Goal: Task Accomplishment & Management: Use online tool/utility

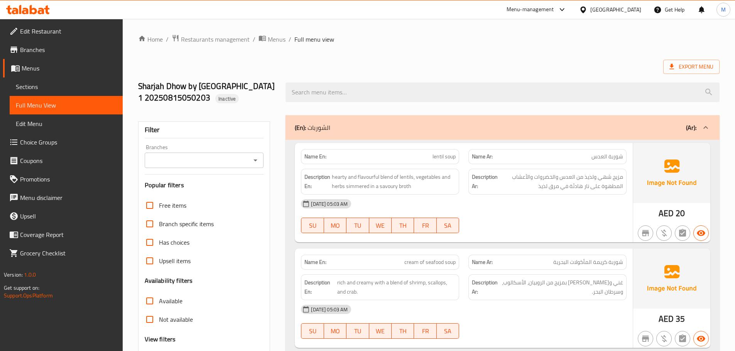
click at [621, 4] on div "United Arab Emirates" at bounding box center [610, 9] width 74 height 19
click at [610, 12] on div "United Arab Emirates" at bounding box center [615, 9] width 51 height 8
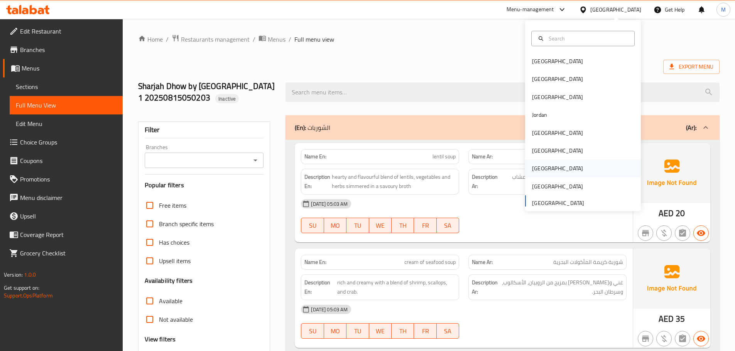
click at [535, 170] on div "[GEOGRAPHIC_DATA]" at bounding box center [557, 168] width 51 height 8
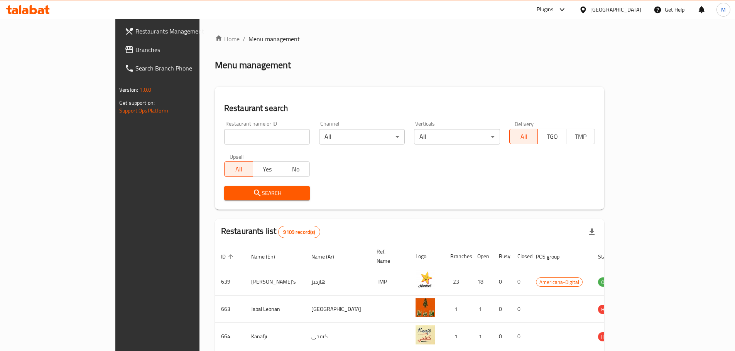
click at [224, 138] on input "search" at bounding box center [267, 136] width 86 height 15
paste input "6913"
type input "6913"
click button "Search" at bounding box center [267, 193] width 86 height 14
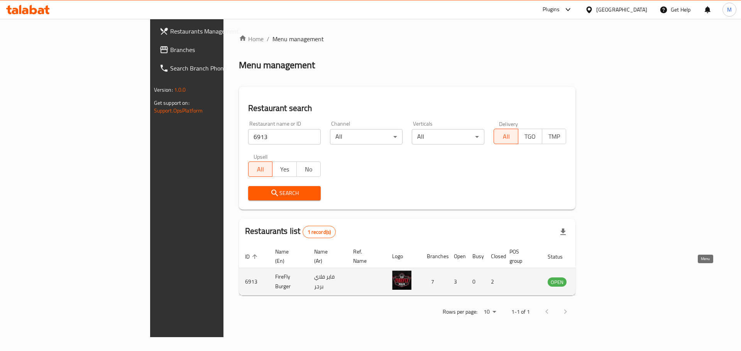
click at [597, 277] on icon "enhanced table" at bounding box center [592, 281] width 9 height 9
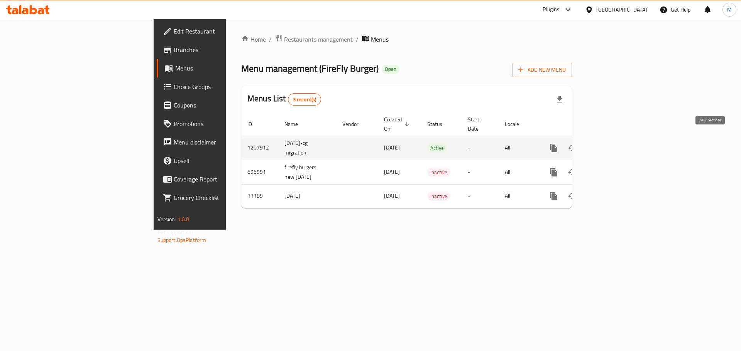
click at [614, 143] on icon "enhanced table" at bounding box center [608, 147] width 9 height 9
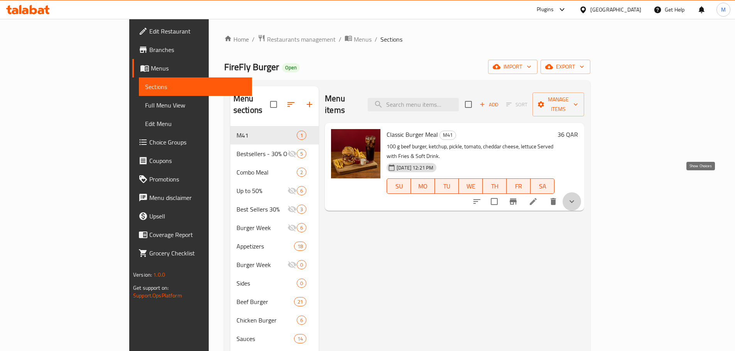
click at [576, 197] on icon "show more" at bounding box center [571, 201] width 9 height 9
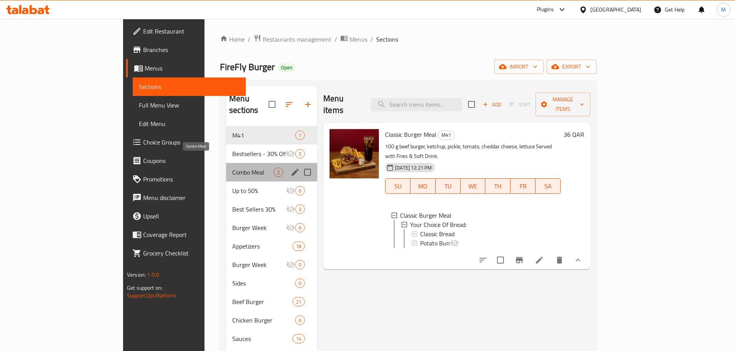
click at [232, 168] on span "Combo Meal" at bounding box center [252, 172] width 41 height 9
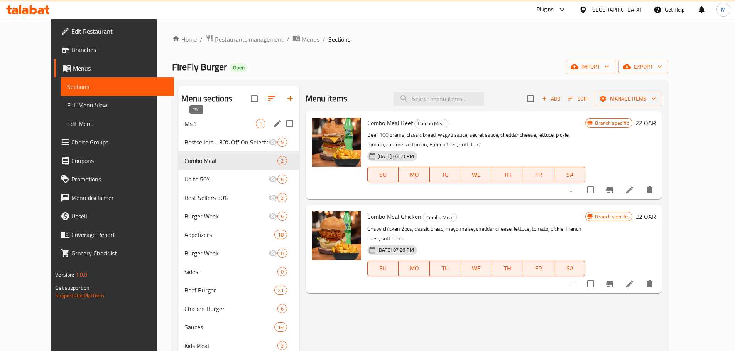
click at [193, 124] on span "M41" at bounding box center [219, 123] width 71 height 9
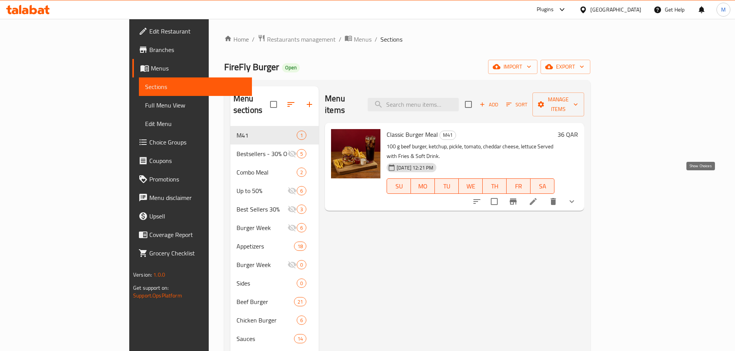
click at [576, 197] on icon "show more" at bounding box center [571, 201] width 9 height 9
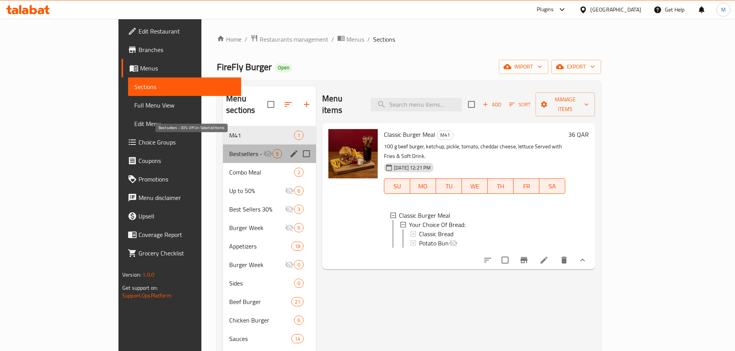
click at [229, 149] on span "Bestsellers - 30% Off On Selected Items" at bounding box center [246, 153] width 34 height 9
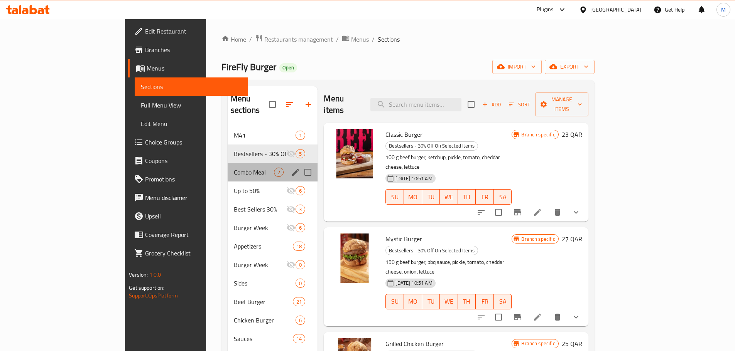
click at [228, 163] on div "Combo Meal 2" at bounding box center [273, 172] width 90 height 19
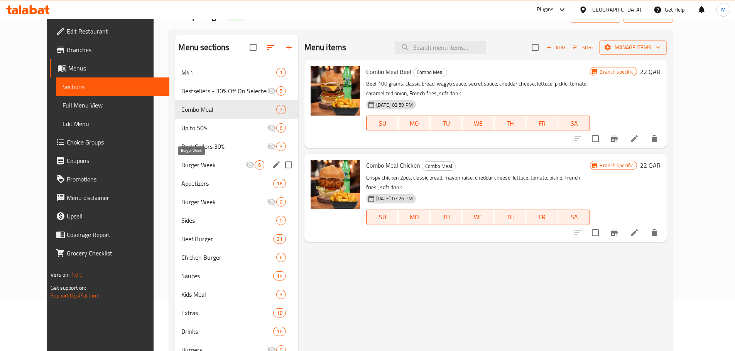
scroll to position [39, 0]
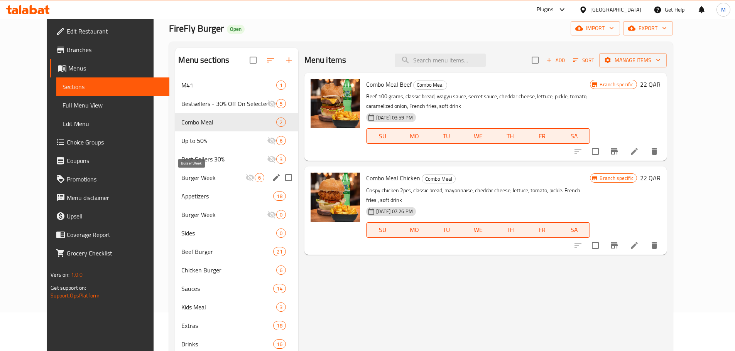
click at [181, 176] on span "Burger Week" at bounding box center [213, 177] width 64 height 9
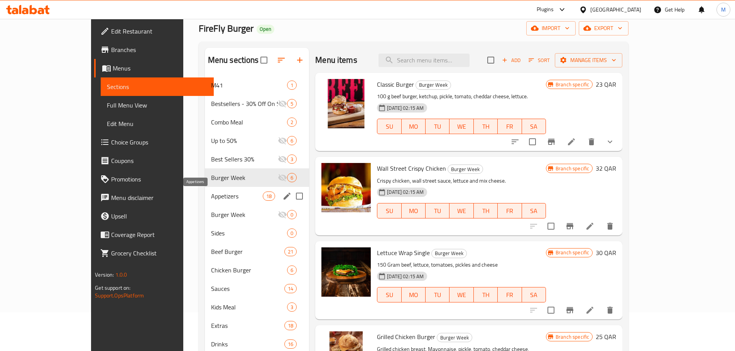
click at [211, 196] on span "Appetizers" at bounding box center [237, 196] width 52 height 9
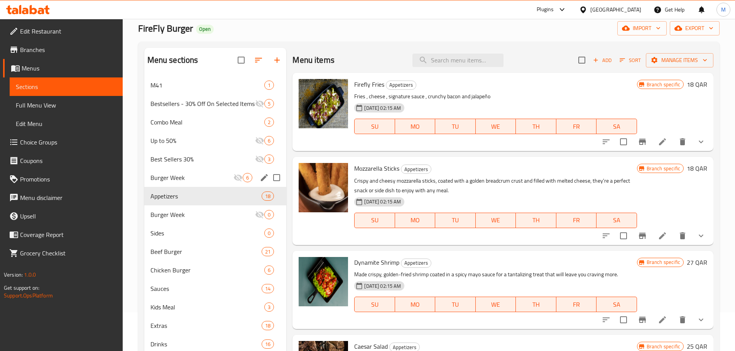
scroll to position [108, 0]
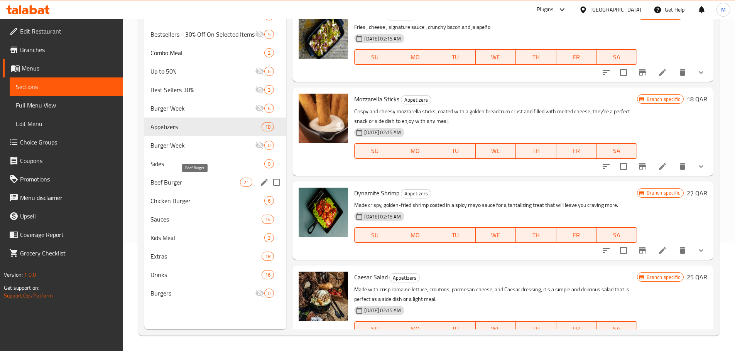
click at [210, 179] on span "Beef Burger" at bounding box center [195, 182] width 90 height 9
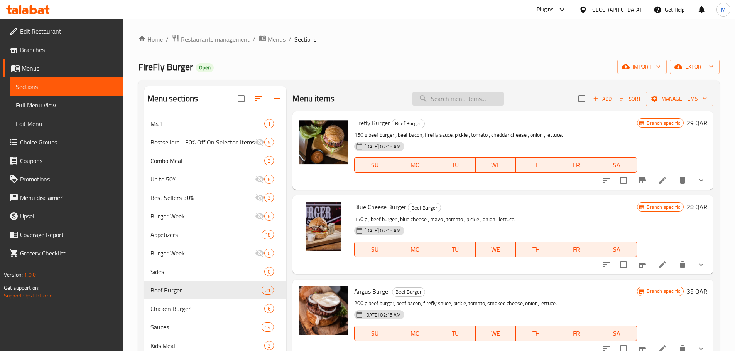
click at [467, 99] on input "search" at bounding box center [457, 98] width 91 height 13
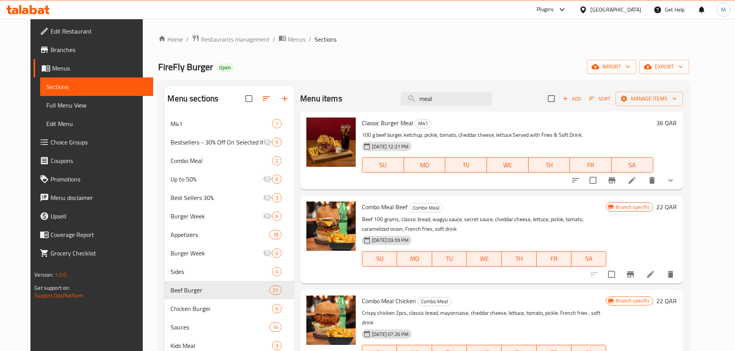
type input "meal"
click at [673, 181] on icon "show more" at bounding box center [670, 180] width 5 height 3
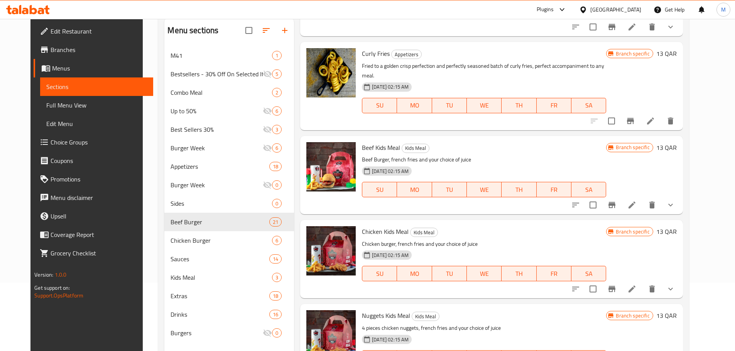
scroll to position [108, 0]
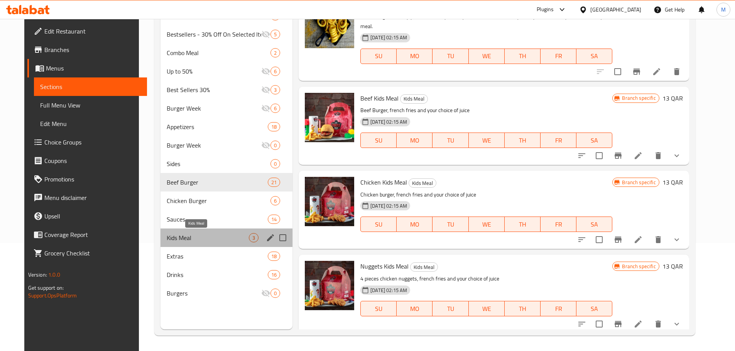
click at [194, 236] on span "Kids Meal" at bounding box center [208, 237] width 82 height 9
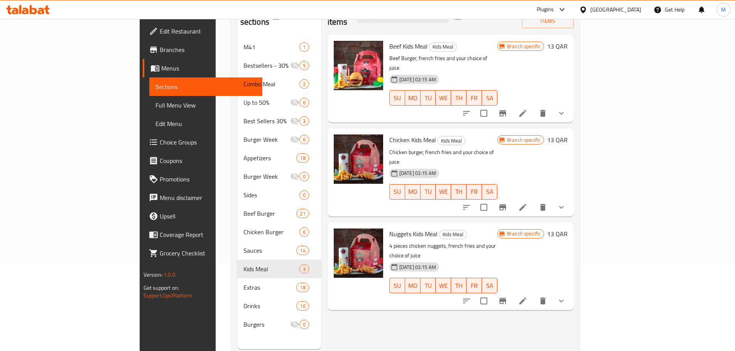
scroll to position [69, 0]
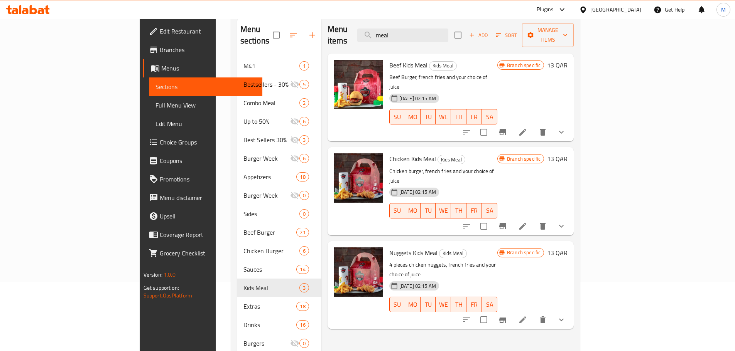
click at [566, 128] on icon "show more" at bounding box center [561, 132] width 9 height 9
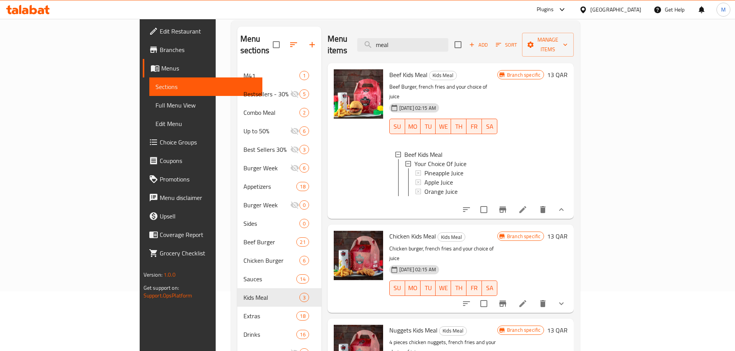
scroll to position [0, 0]
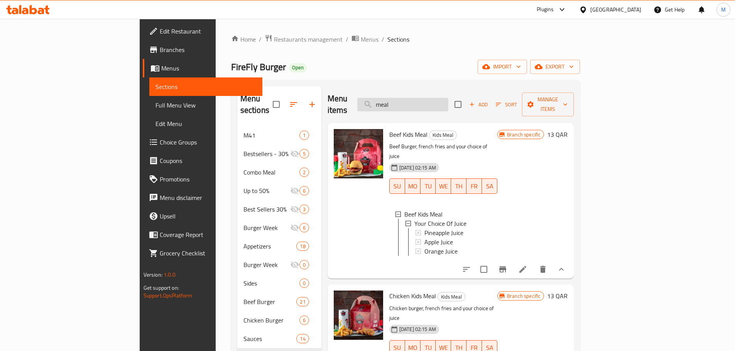
click at [448, 99] on input "meal" at bounding box center [402, 104] width 91 height 13
paste input "Wing"
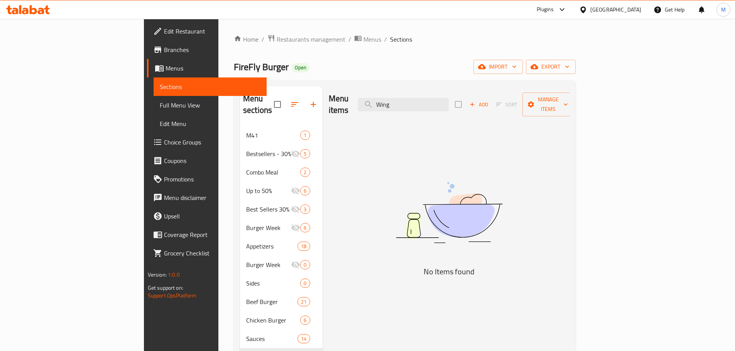
type input "Wing"
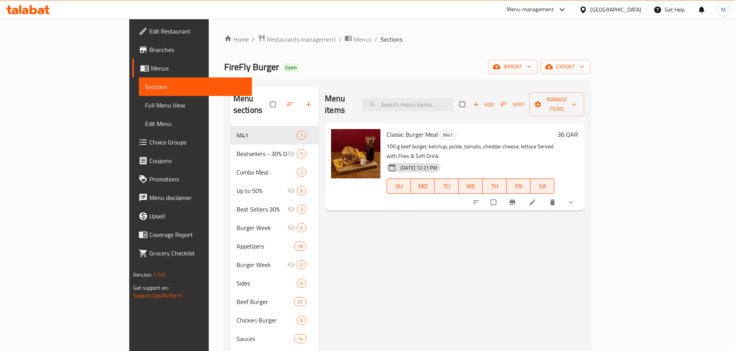
click at [567, 8] on icon at bounding box center [561, 9] width 9 height 9
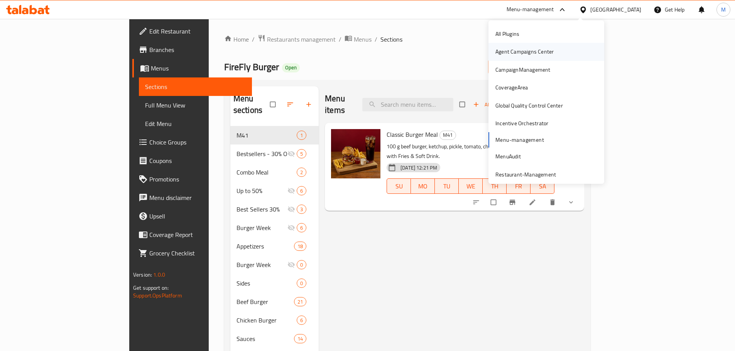
click at [533, 54] on div "Agent Campaigns Center" at bounding box center [524, 51] width 58 height 8
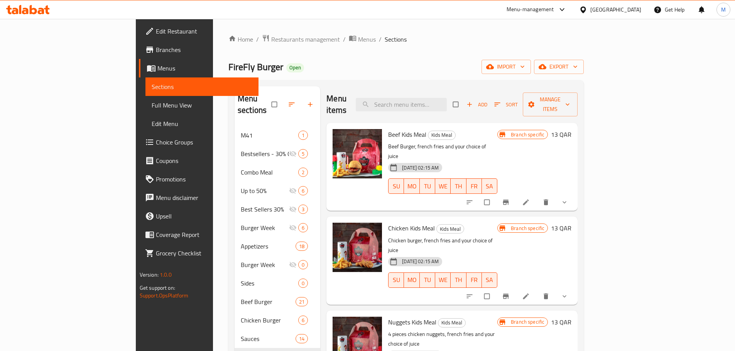
click at [449, 69] on div "FireFly Burger Open import export" at bounding box center [405, 67] width 355 height 14
click at [152, 105] on span "Full Menu View" at bounding box center [202, 105] width 101 height 9
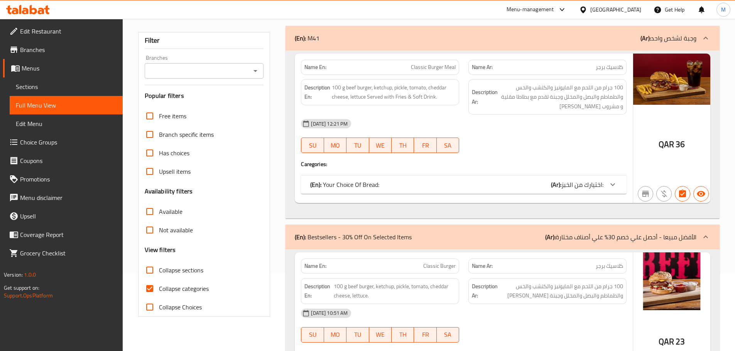
scroll to position [116, 0]
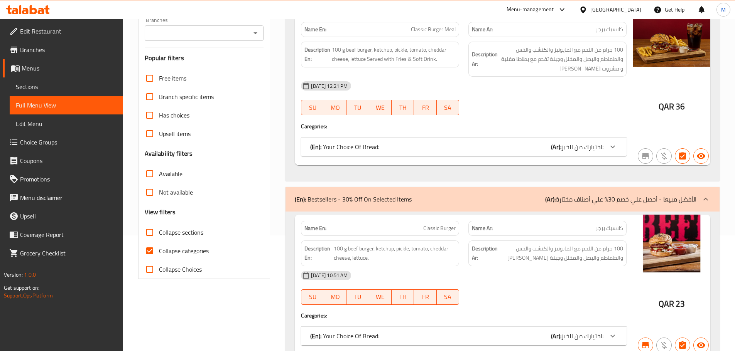
click at [178, 251] on span "Collapse categories" at bounding box center [184, 250] width 50 height 9
click at [159, 251] on input "Collapse categories" at bounding box center [149, 251] width 19 height 19
checkbox input "false"
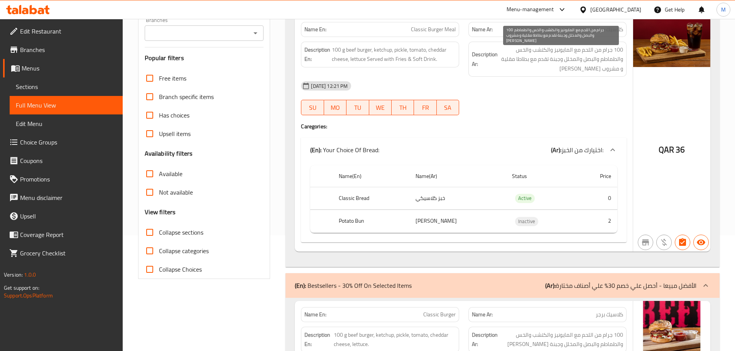
click at [517, 84] on div "[DATE] 12:21 PM" at bounding box center [463, 86] width 335 height 19
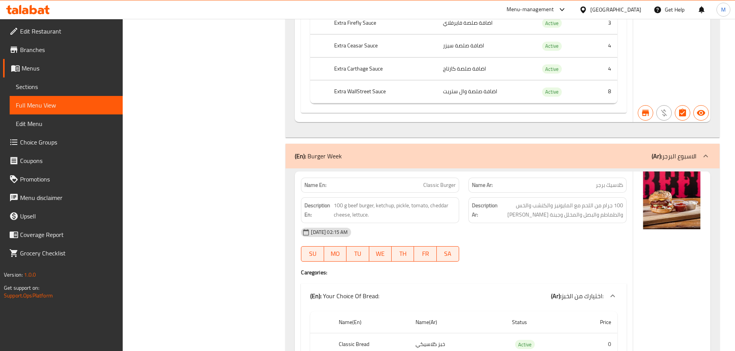
scroll to position [17165, 0]
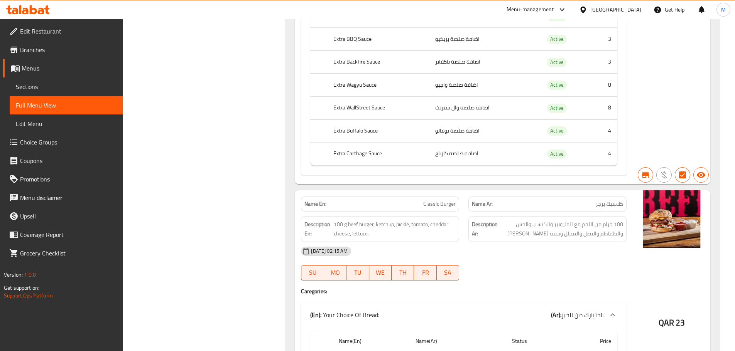
click at [429, 200] on span "Classic Burger" at bounding box center [439, 204] width 32 height 8
drag, startPoint x: 429, startPoint y: 173, endPoint x: 443, endPoint y: 174, distance: 13.9
click at [443, 200] on span "Classic Burger" at bounding box center [439, 204] width 32 height 8
copy span "Classic Burger"
click at [375, 97] on th "Extra WallStreet Sauce" at bounding box center [378, 108] width 102 height 23
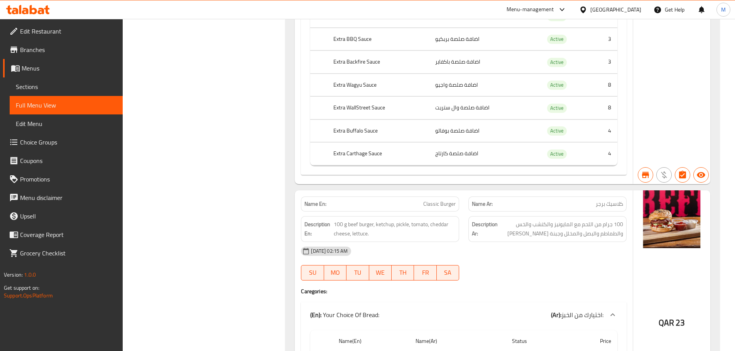
scroll to position [0, 0]
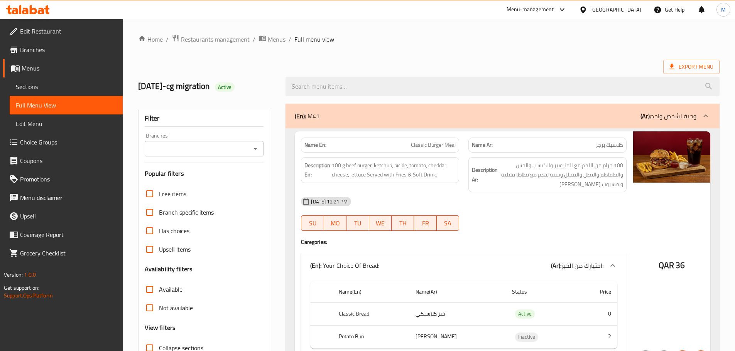
click at [430, 147] on span "Classic Burger Meal" at bounding box center [433, 145] width 45 height 8
copy span "Classic Burger Meal"
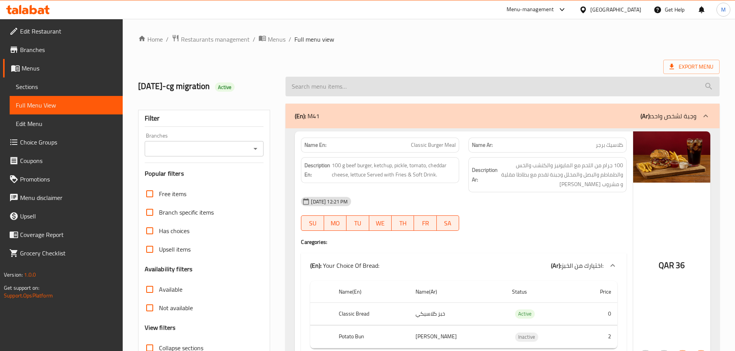
click at [380, 84] on input "search" at bounding box center [502, 87] width 434 height 20
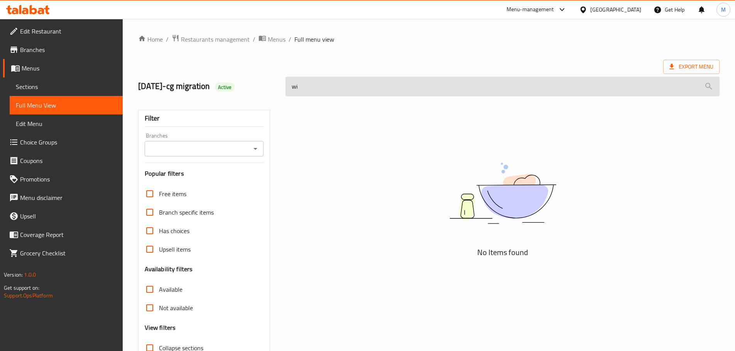
type input "w"
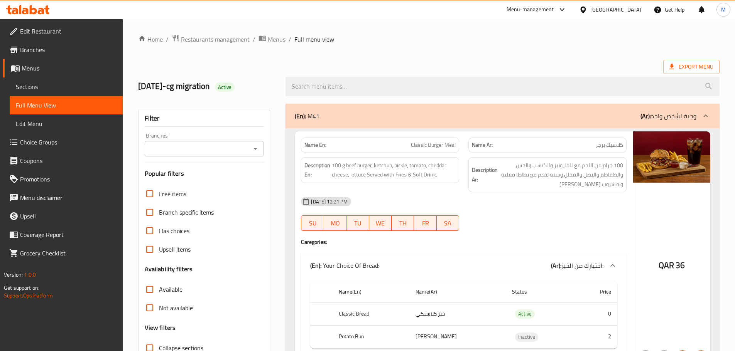
click at [429, 62] on div "Export Menu" at bounding box center [428, 67] width 581 height 14
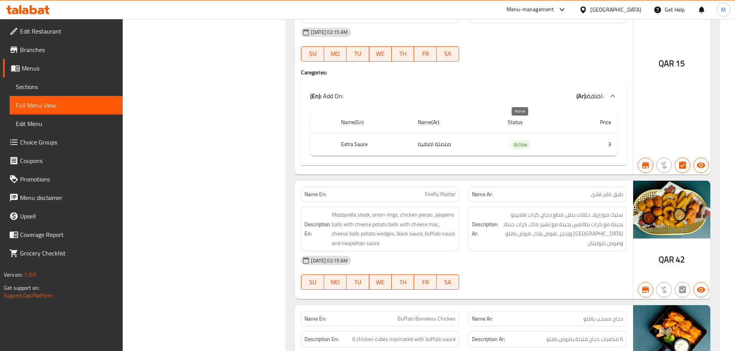
scroll to position [8895, 0]
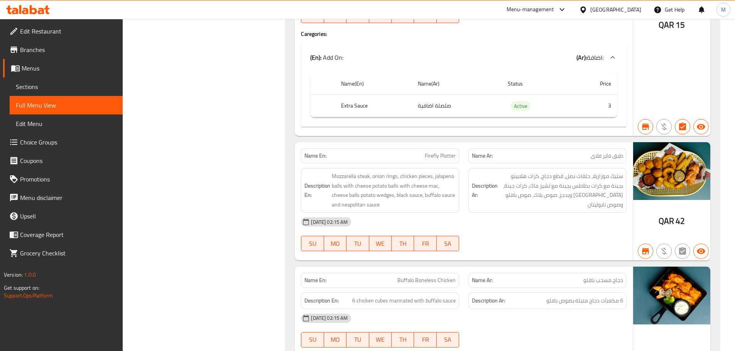
click at [394, 213] on div "[DATE] 02:15 AM" at bounding box center [463, 222] width 335 height 19
click at [413, 45] on div "(En): Add On: (Ar): اضافة:" at bounding box center [464, 57] width 326 height 25
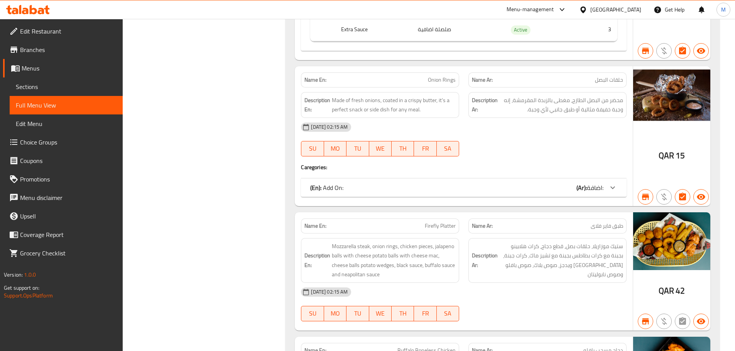
scroll to position [8754, 0]
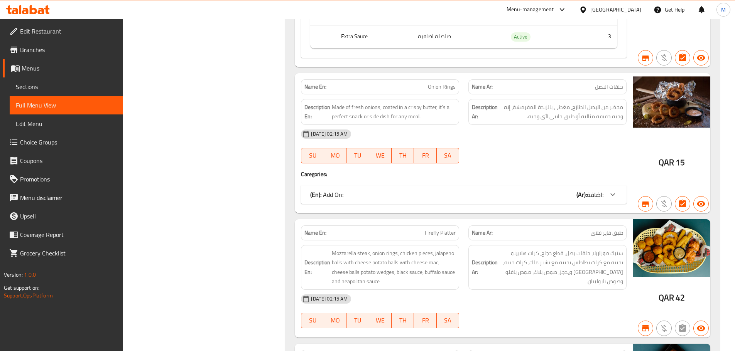
click at [400, 186] on div "(En): Add On: (Ar): اضافة:" at bounding box center [464, 195] width 326 height 19
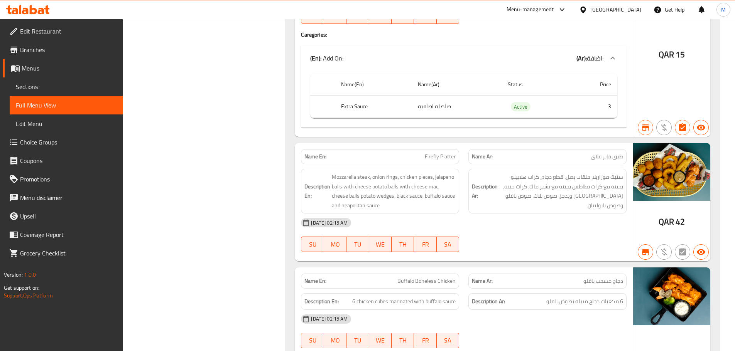
scroll to position [8895, 0]
